Goal: Transaction & Acquisition: Purchase product/service

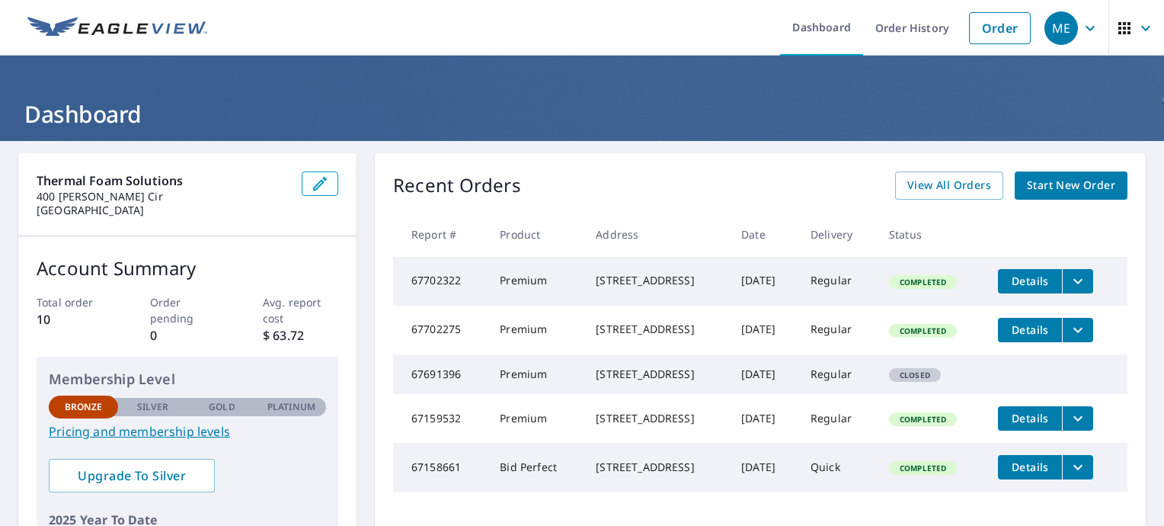
click at [1036, 182] on span "Start New Order" at bounding box center [1071, 185] width 88 height 19
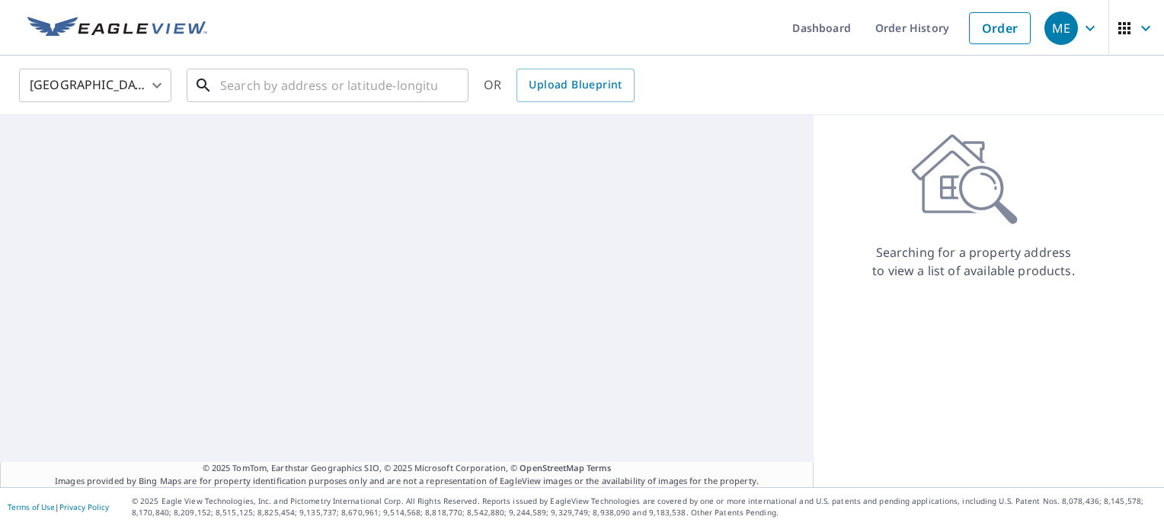
click at [245, 85] on input "text" at bounding box center [328, 85] width 217 height 43
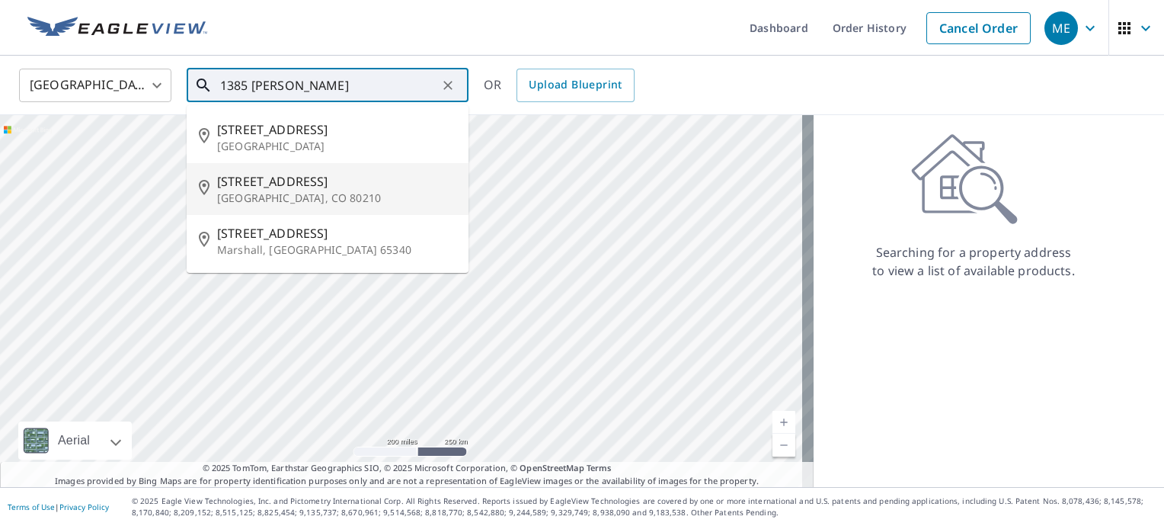
click at [232, 177] on span "[STREET_ADDRESS]" at bounding box center [336, 181] width 239 height 18
type input "[STREET_ADDRESS]"
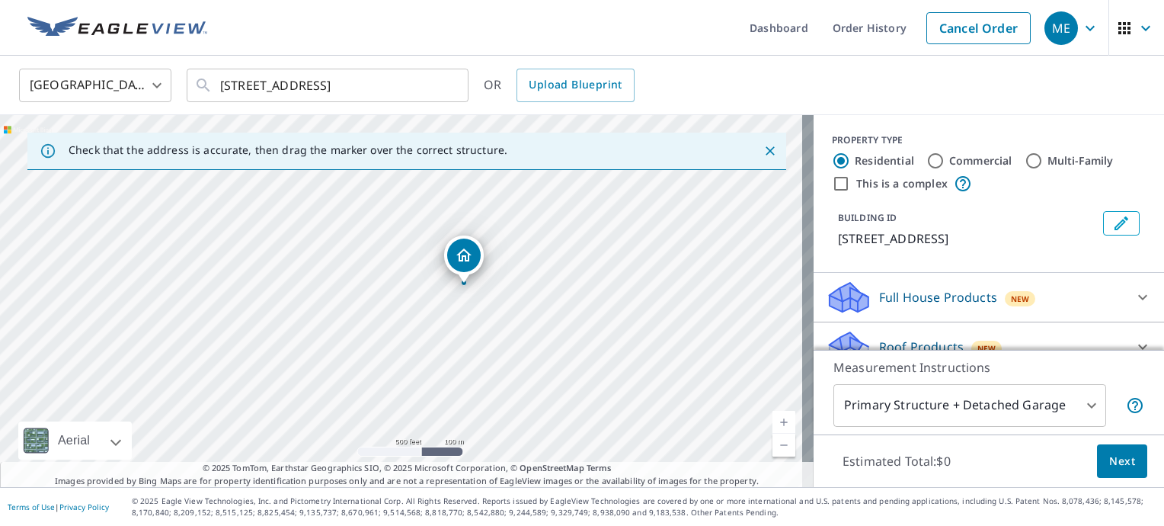
click at [1073, 398] on body "ME ME Dashboard Order History Cancel Order ME [GEOGRAPHIC_DATA] [GEOGRAPHIC_DAT…" at bounding box center [582, 263] width 1164 height 526
click at [1082, 402] on body "ME ME Dashboard Order History Cancel Order ME [GEOGRAPHIC_DATA] [GEOGRAPHIC_DAT…" at bounding box center [582, 263] width 1164 height 526
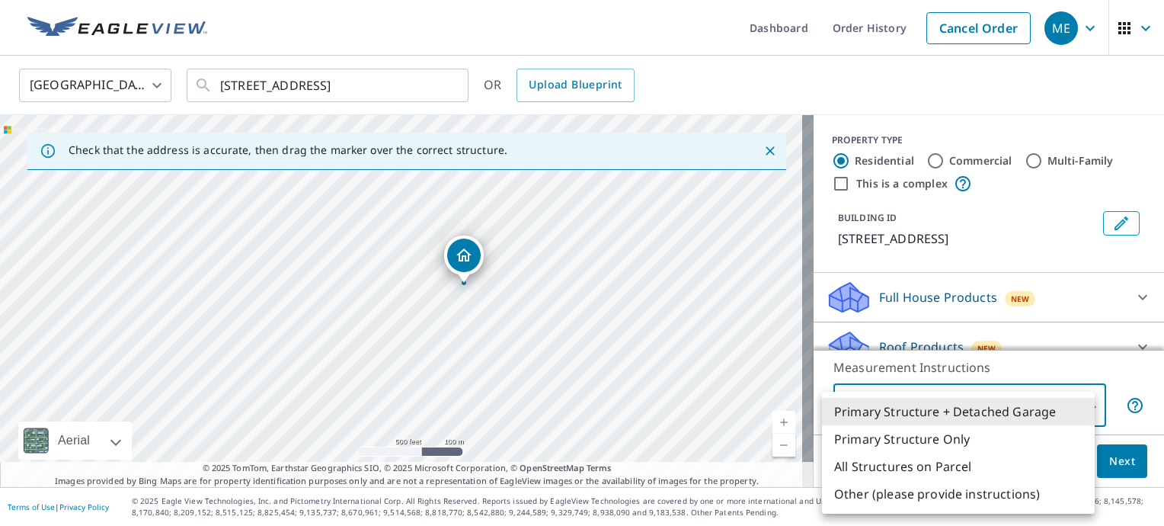
click at [938, 443] on li "Primary Structure Only" at bounding box center [958, 438] width 273 height 27
type input "2"
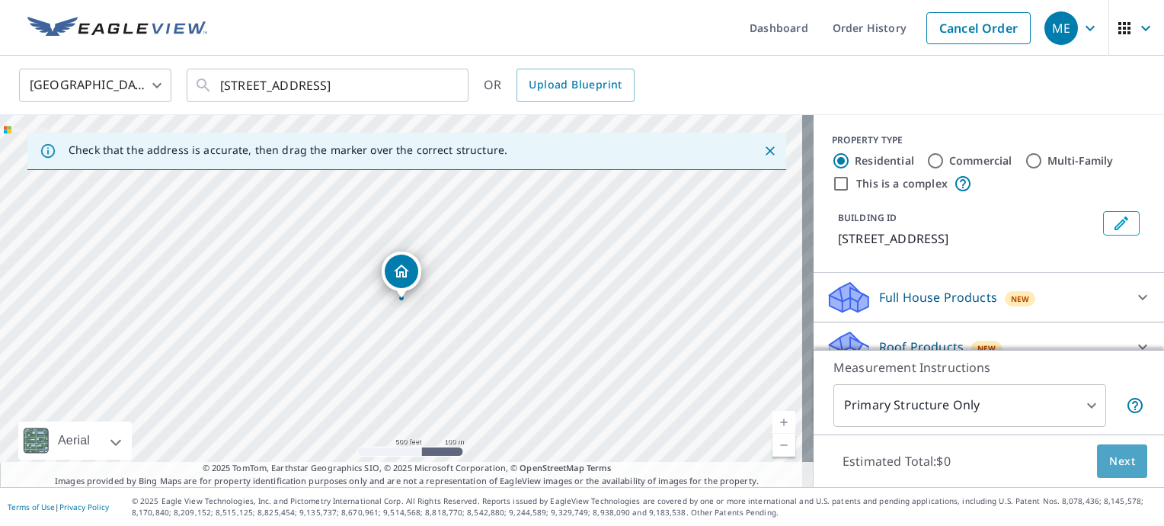
click at [1109, 461] on span "Next" at bounding box center [1122, 461] width 26 height 19
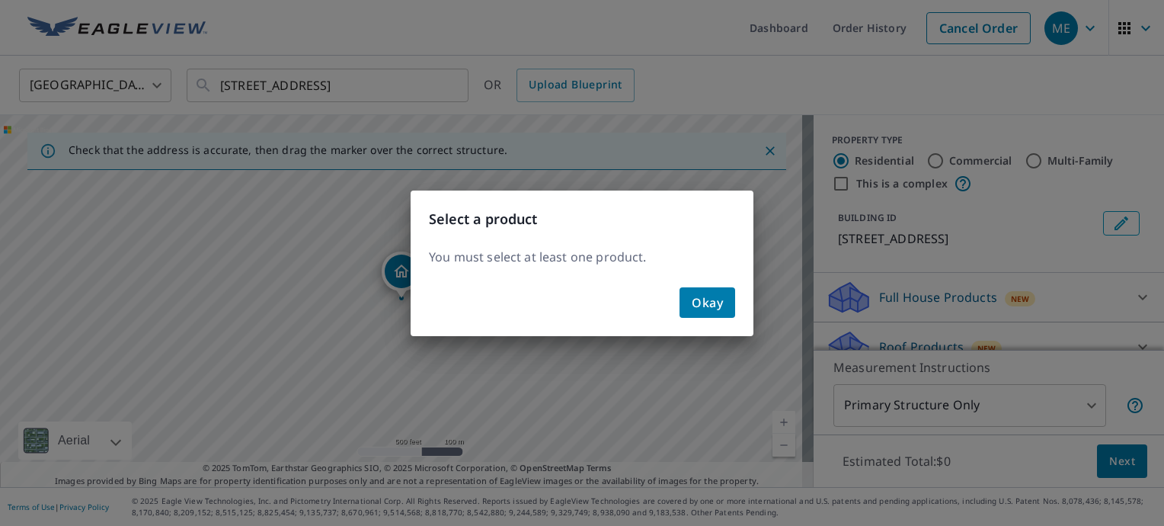
click at [709, 289] on button "Okay" at bounding box center [707, 302] width 56 height 30
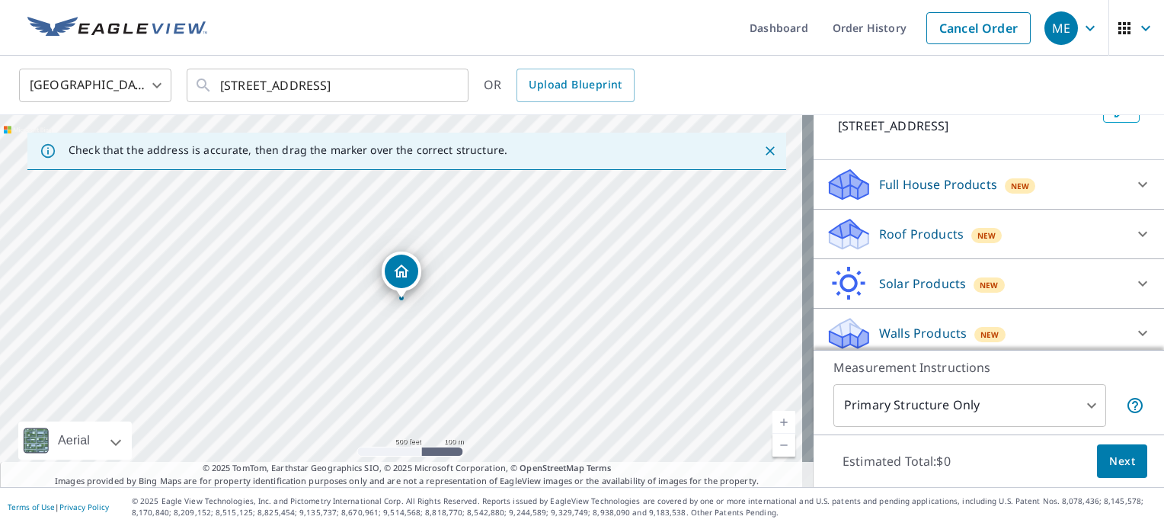
scroll to position [114, 0]
click at [907, 230] on p "Roof Products" at bounding box center [921, 232] width 85 height 18
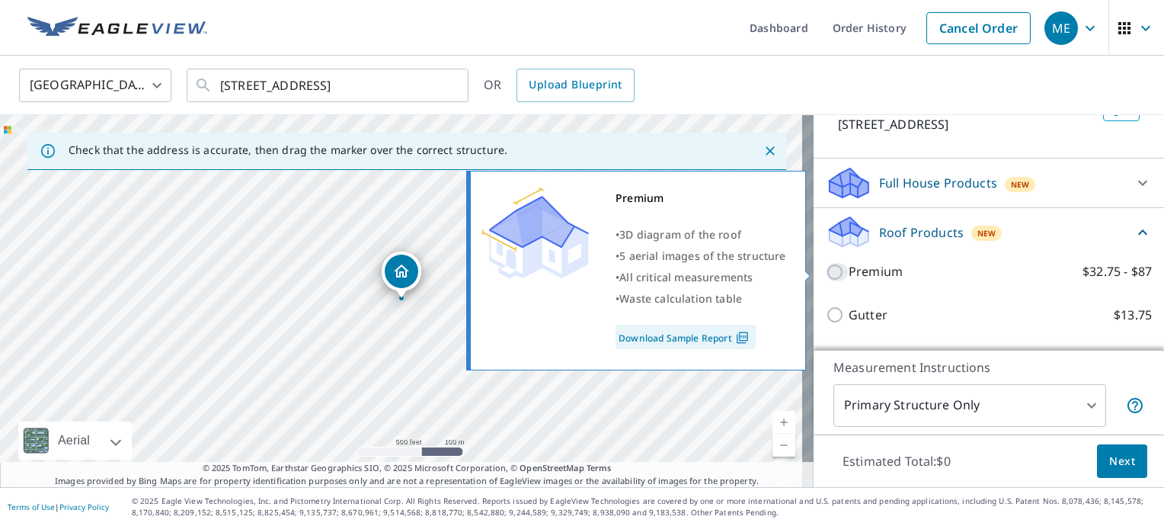
click at [829, 266] on input "Premium $32.75 - $87" at bounding box center [837, 272] width 23 height 18
checkbox input "true"
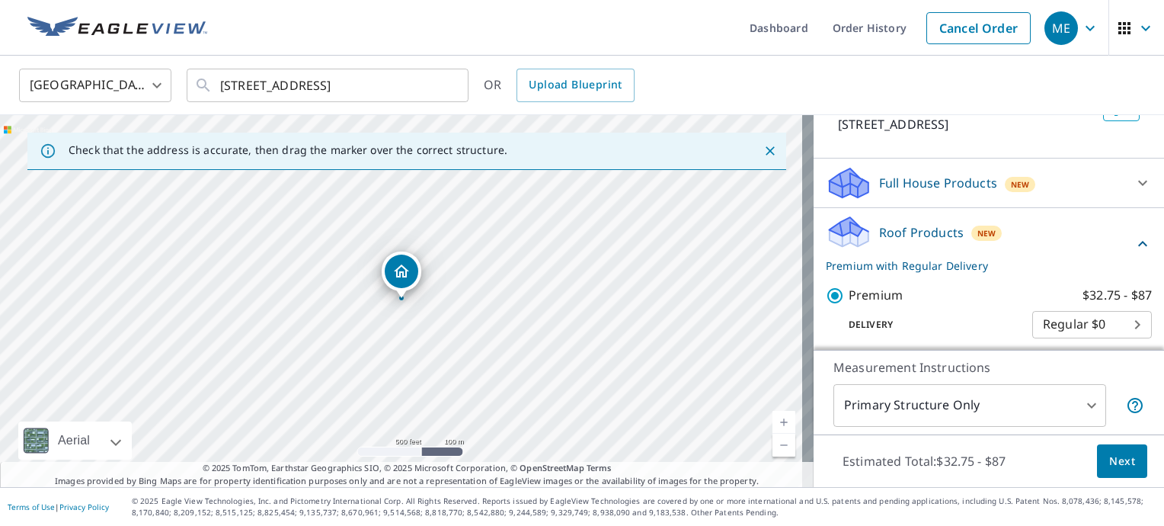
click at [1116, 455] on span "Next" at bounding box center [1122, 461] width 26 height 19
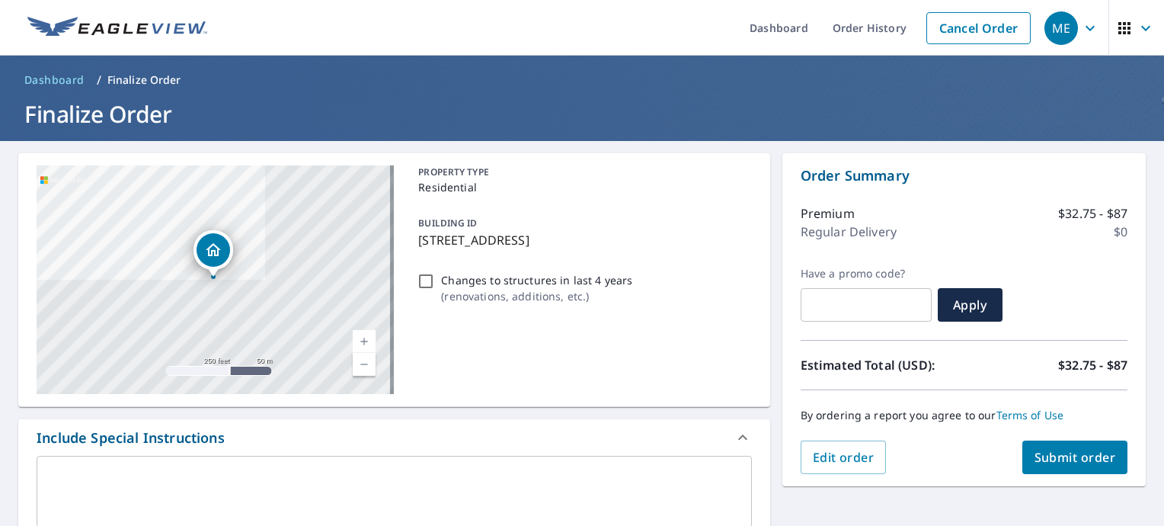
click at [1084, 459] on span "Submit order" at bounding box center [1075, 457] width 82 height 17
